Goal: Information Seeking & Learning: Learn about a topic

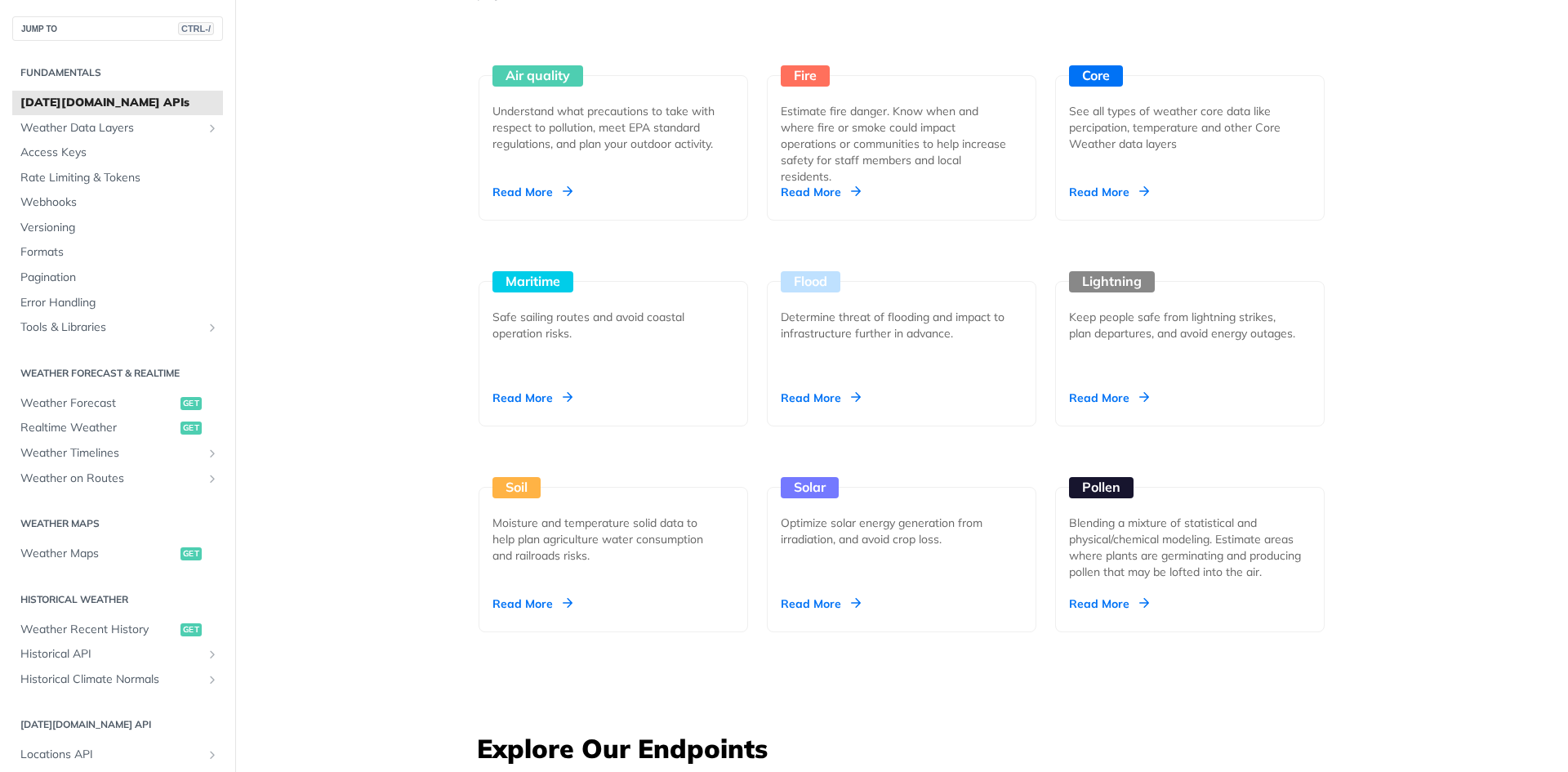
scroll to position [1552, 0]
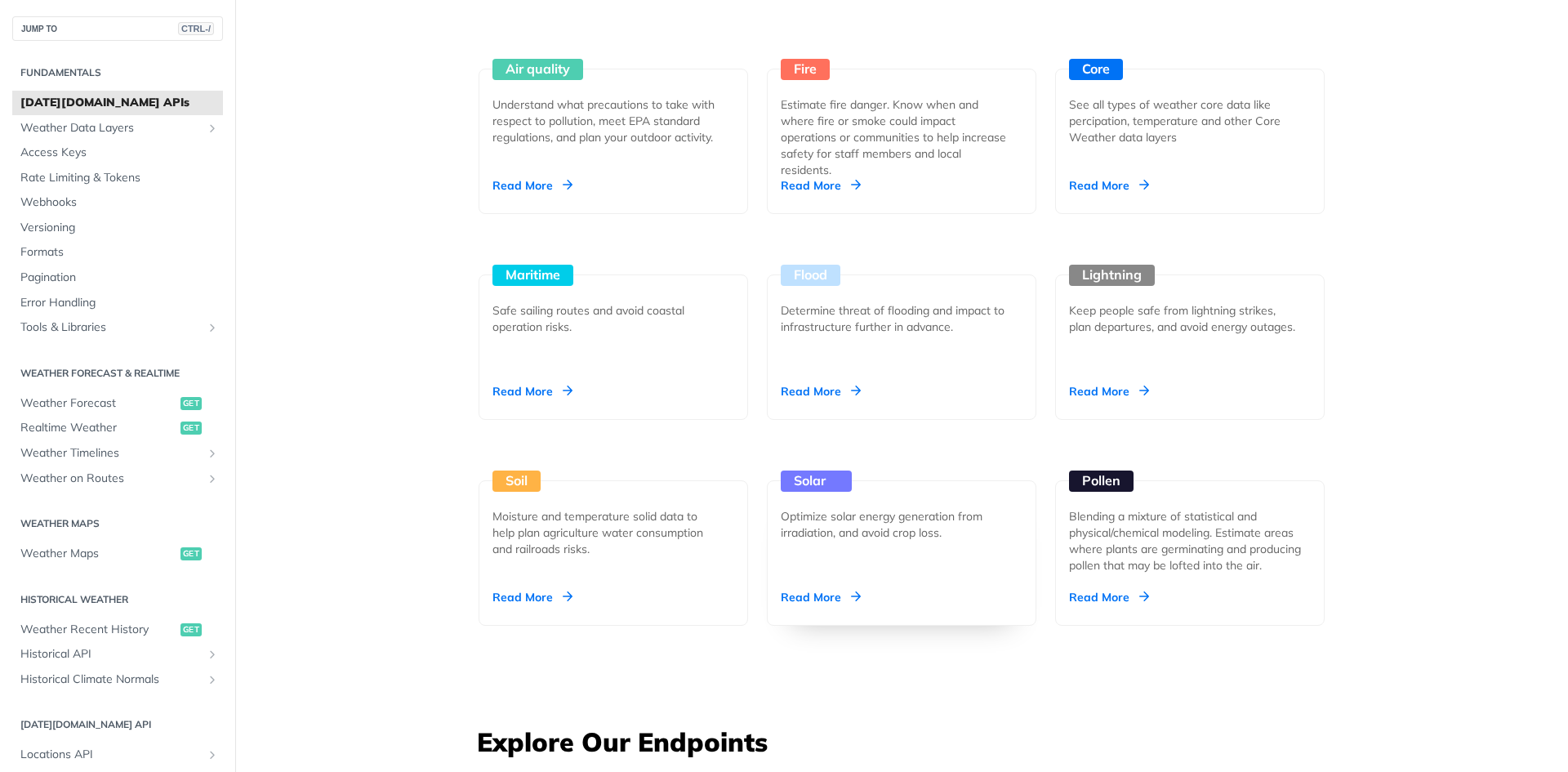
click at [799, 597] on div "Read More" at bounding box center [820, 597] width 80 height 16
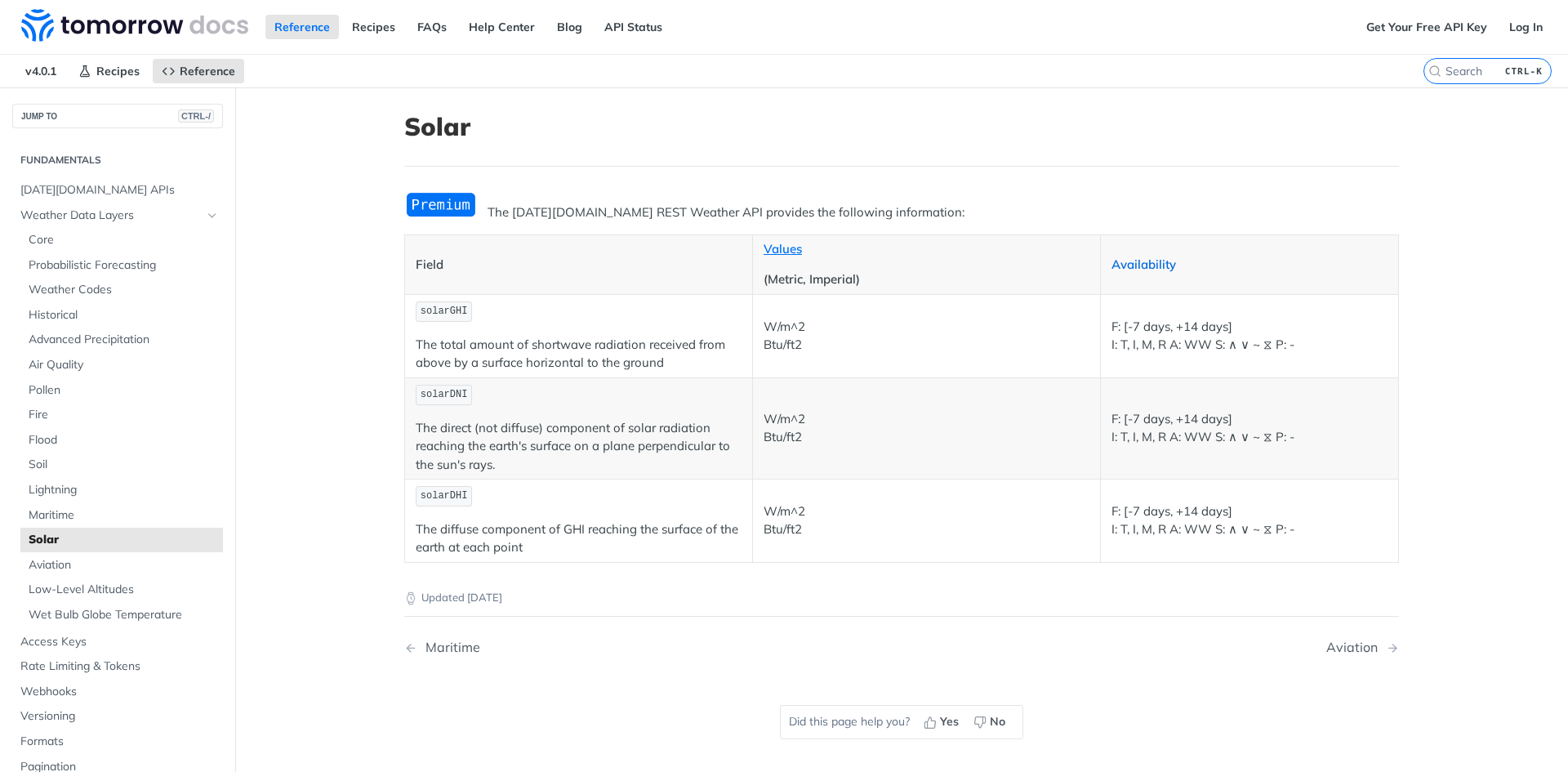
click at [1129, 270] on link "Availability" at bounding box center [1144, 264] width 65 height 15
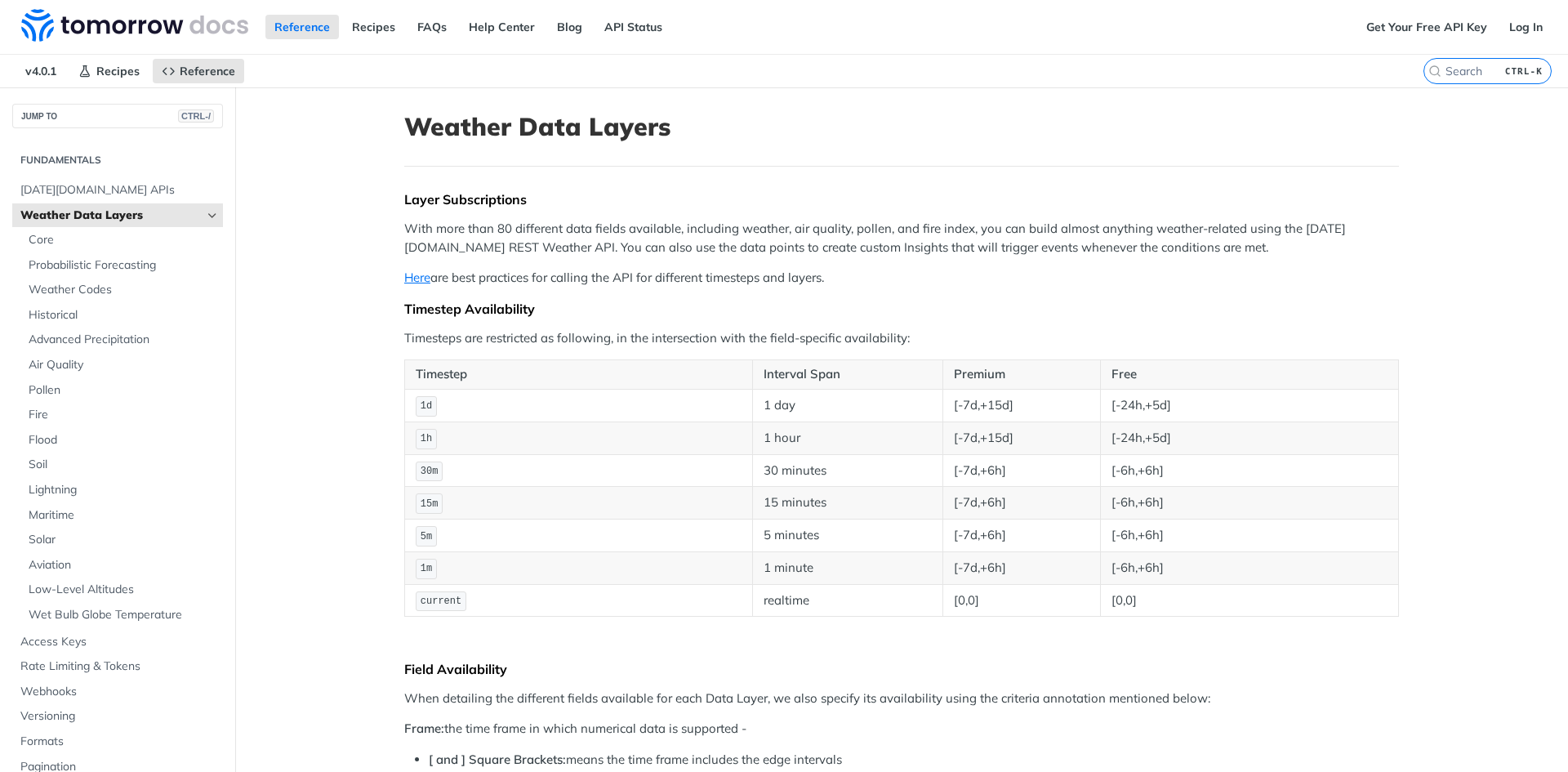
click at [184, 217] on span "Weather Data Layers" at bounding box center [111, 215] width 181 height 16
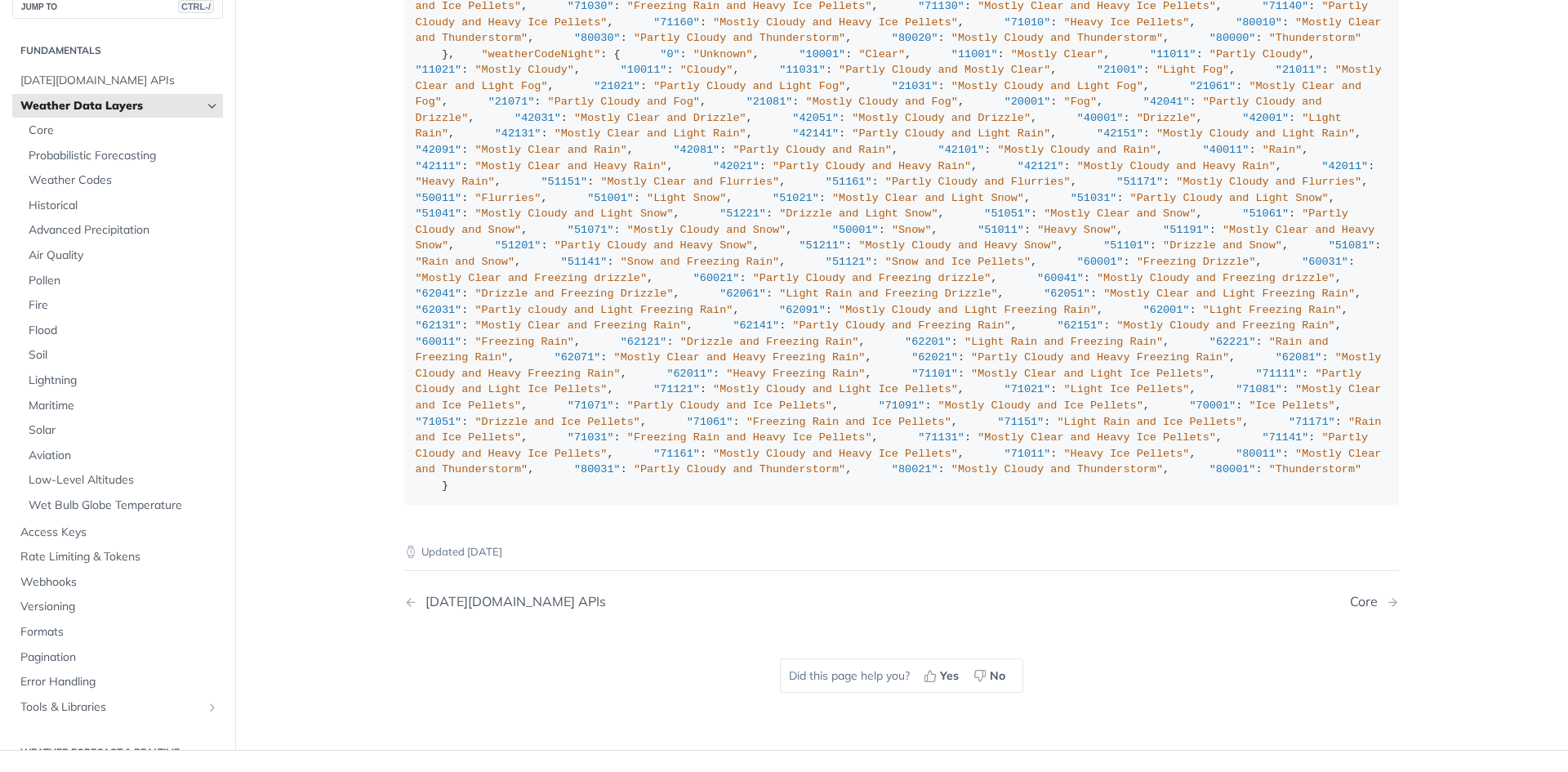
scroll to position [1879, 0]
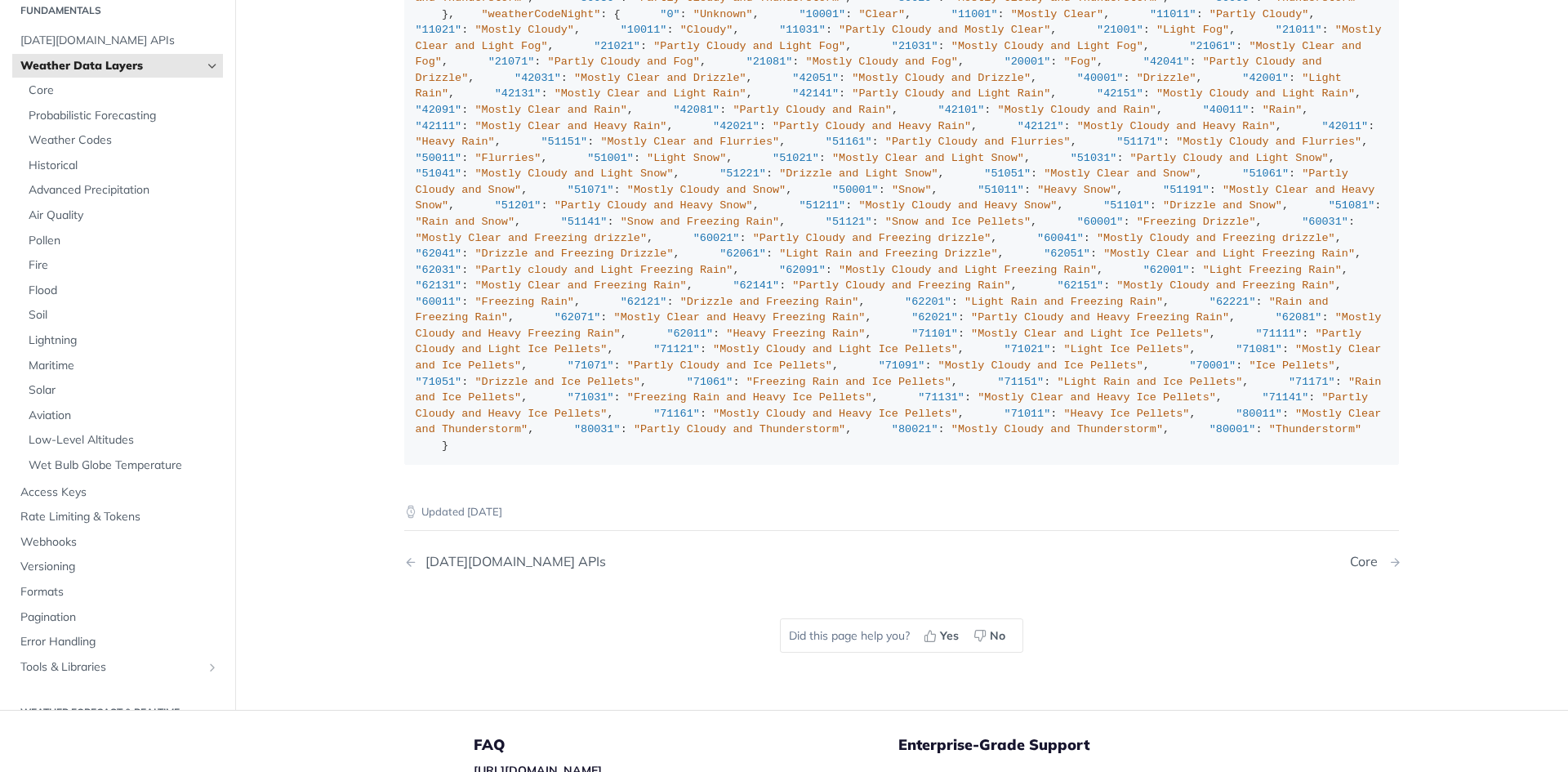
click at [1361, 558] on div "Core" at bounding box center [1367, 562] width 36 height 15
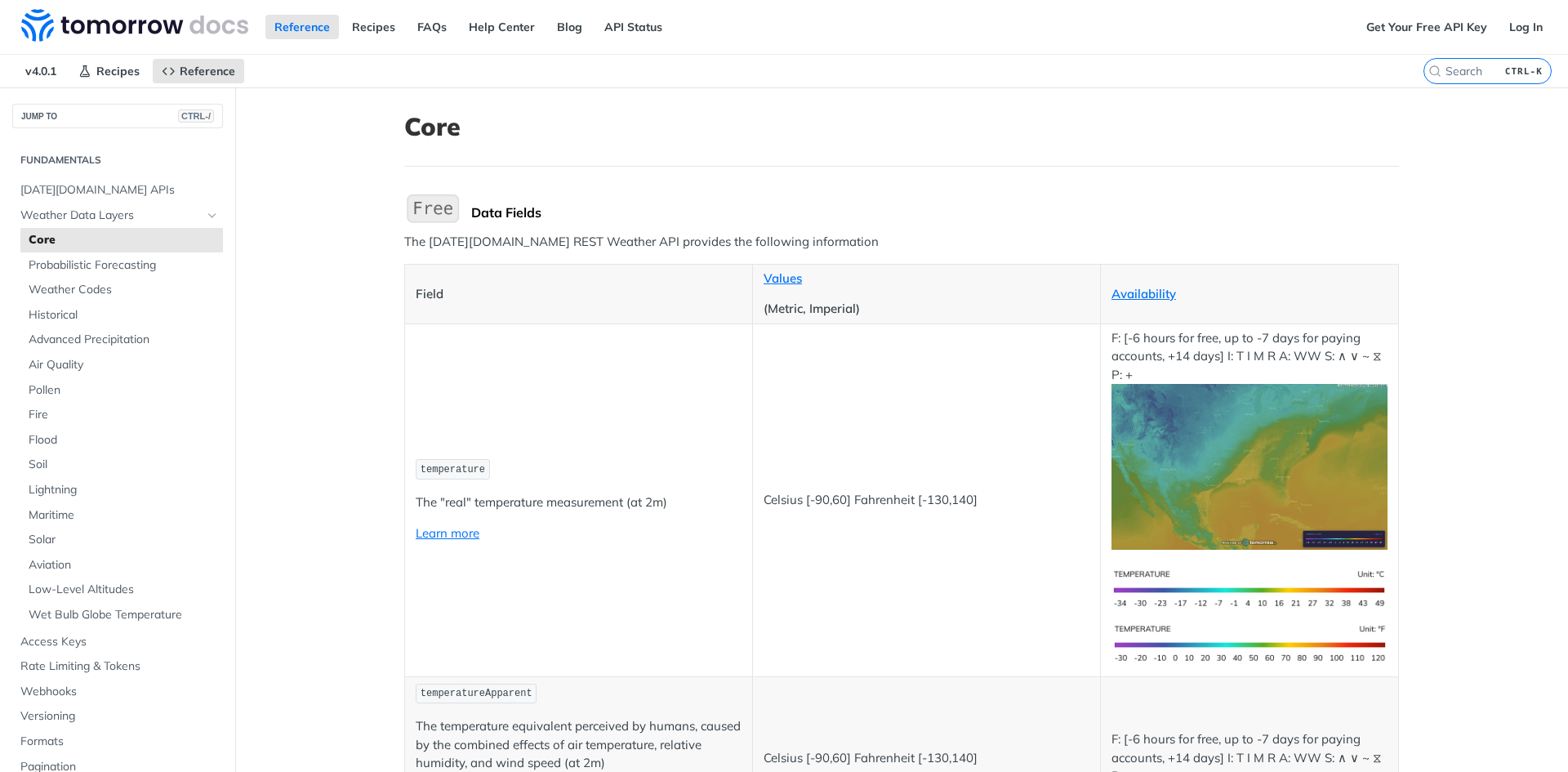
click at [1285, 523] on img "Expand image" at bounding box center [1249, 467] width 276 height 166
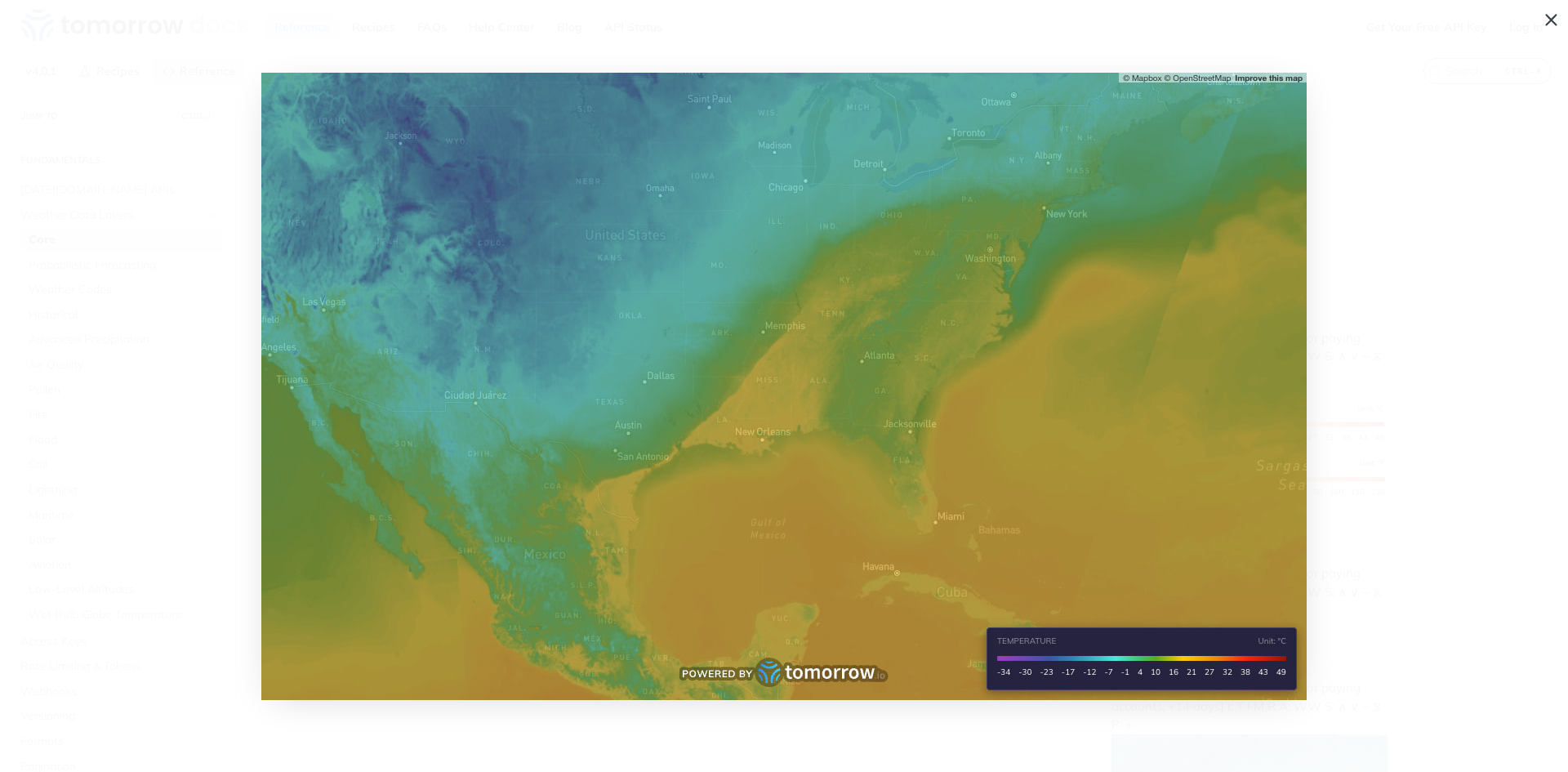
click at [1102, 663] on img "Collapse image" at bounding box center [784, 386] width 1045 height 628
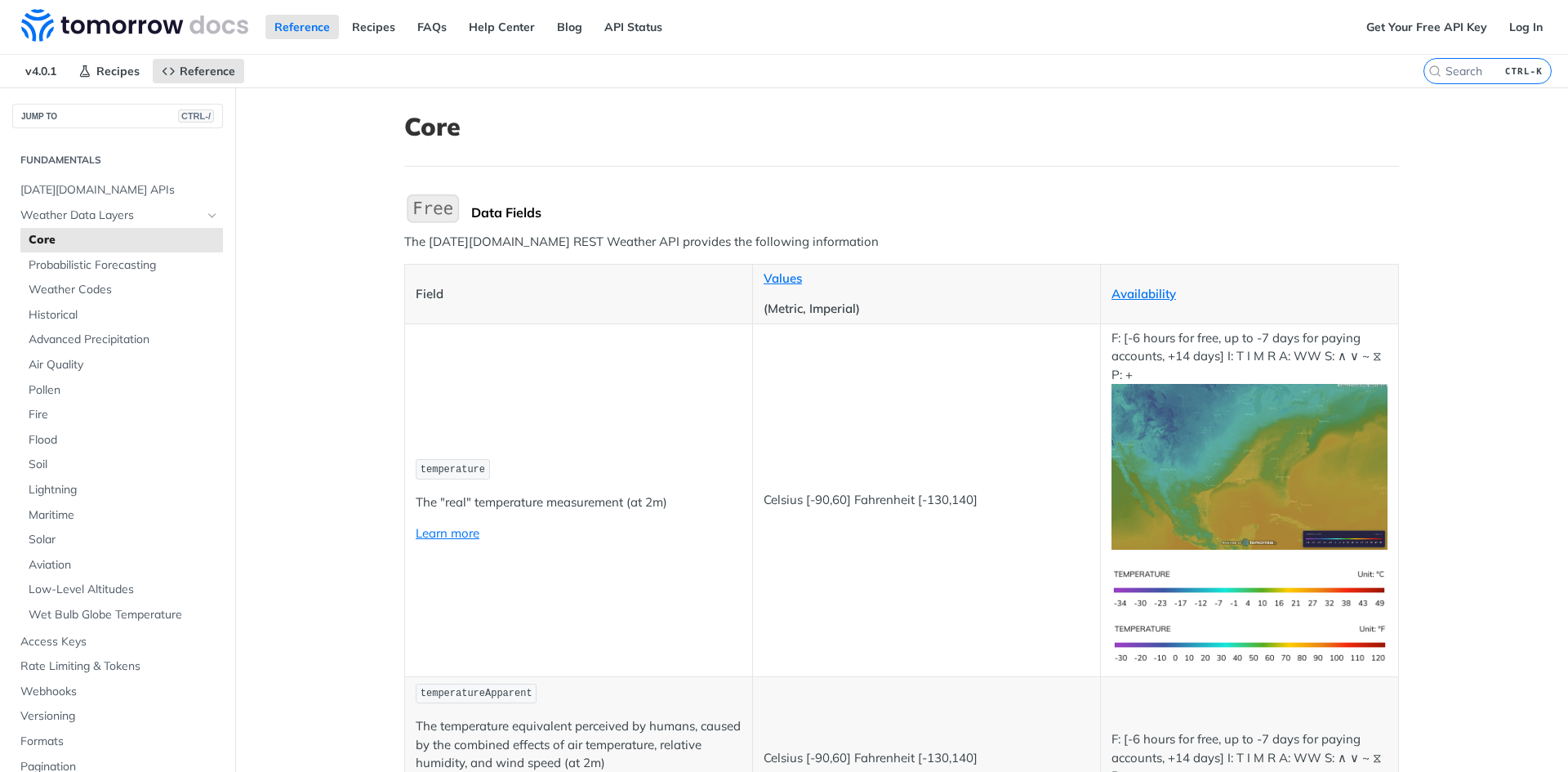
click at [1185, 592] on img "Expand image" at bounding box center [1249, 589] width 276 height 55
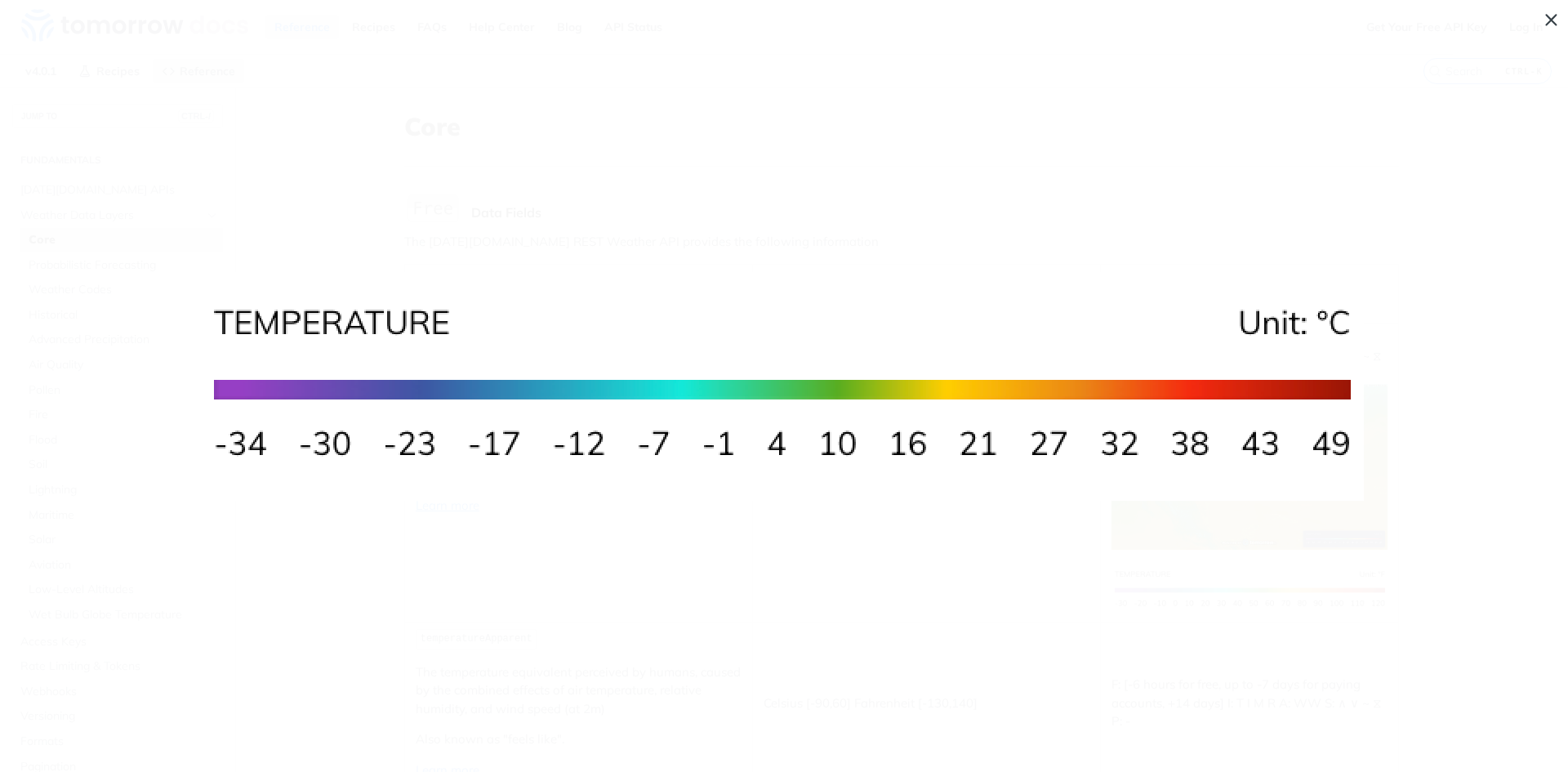
click at [685, 576] on span "Collapse image" at bounding box center [784, 386] width 1568 height 772
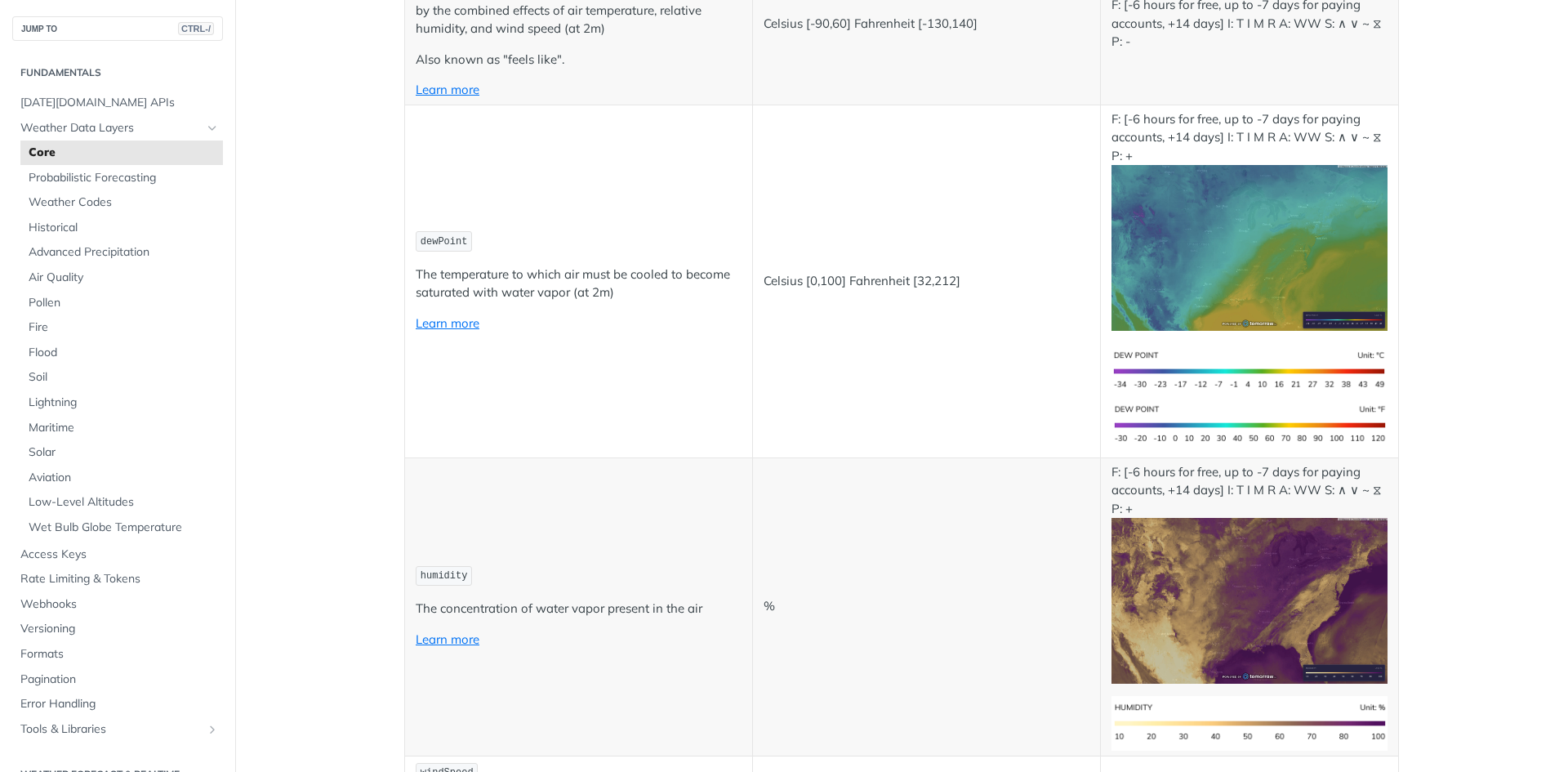
scroll to position [735, 0]
click at [434, 325] on link "Learn more" at bounding box center [447, 322] width 64 height 15
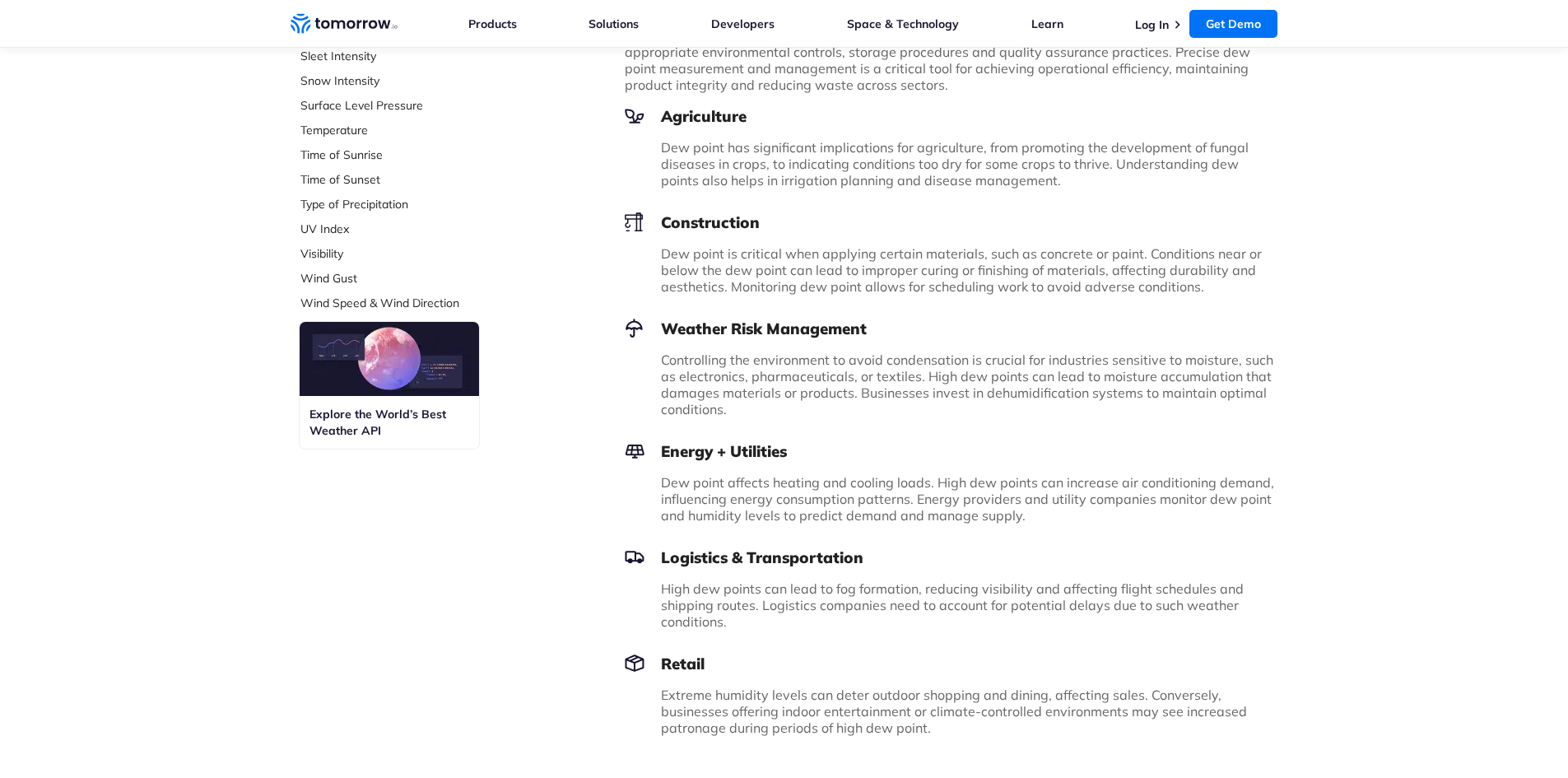
scroll to position [674, 0]
